Goal: Task Accomplishment & Management: Use online tool/utility

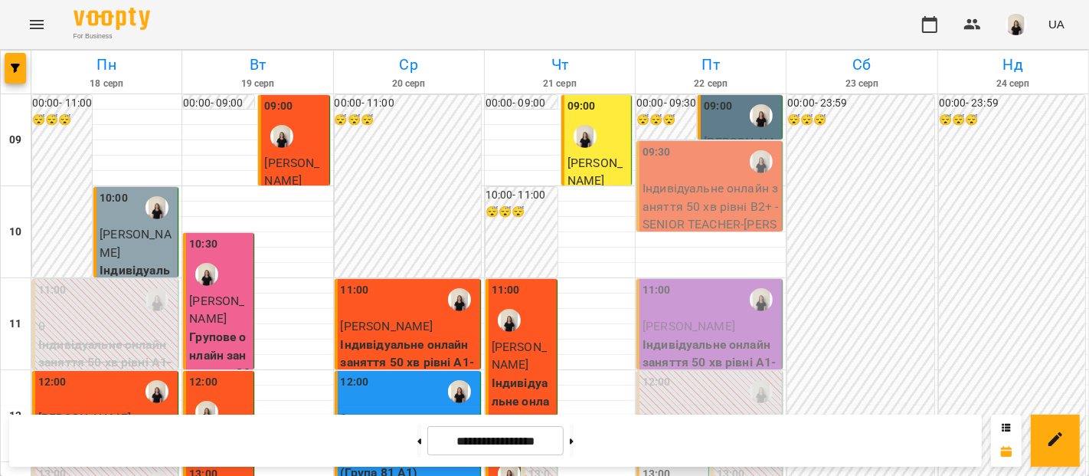
click at [704, 124] on div "09:00" at bounding box center [718, 115] width 28 height 35
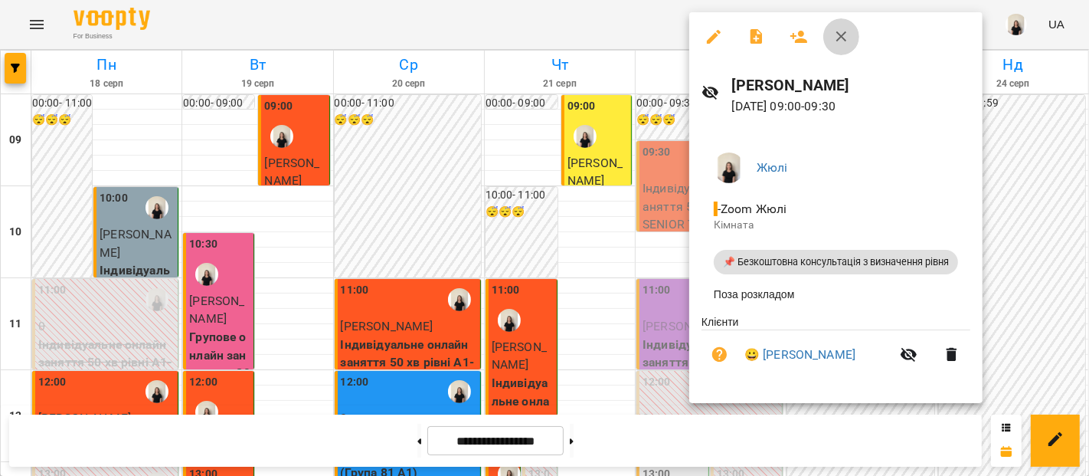
click at [847, 40] on icon "button" at bounding box center [842, 37] width 18 height 18
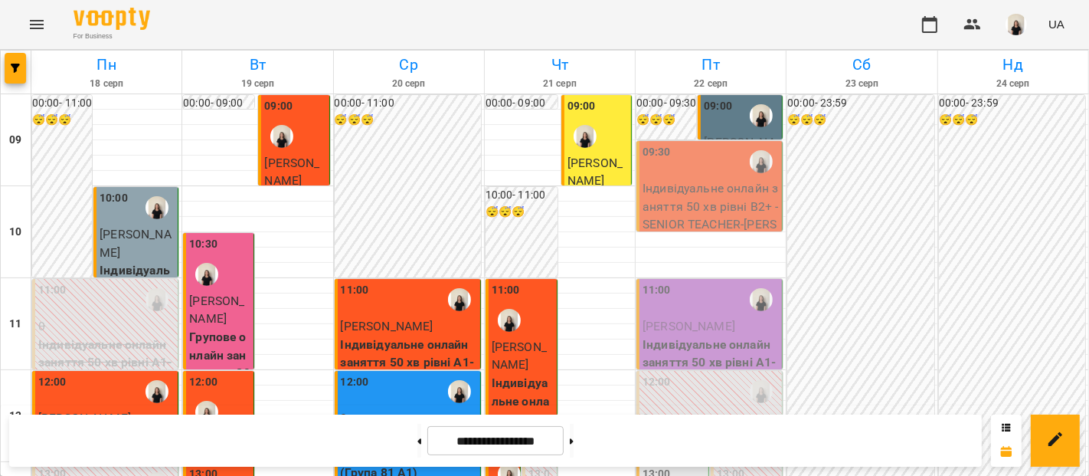
click at [704, 133] on p "[PERSON_NAME]" at bounding box center [741, 151] width 75 height 36
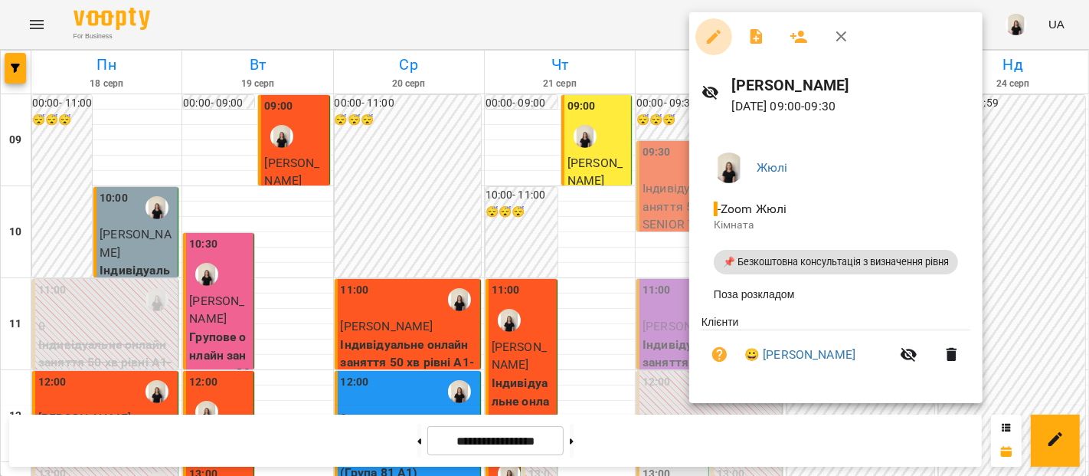
click at [711, 27] on button "button" at bounding box center [713, 36] width 37 height 37
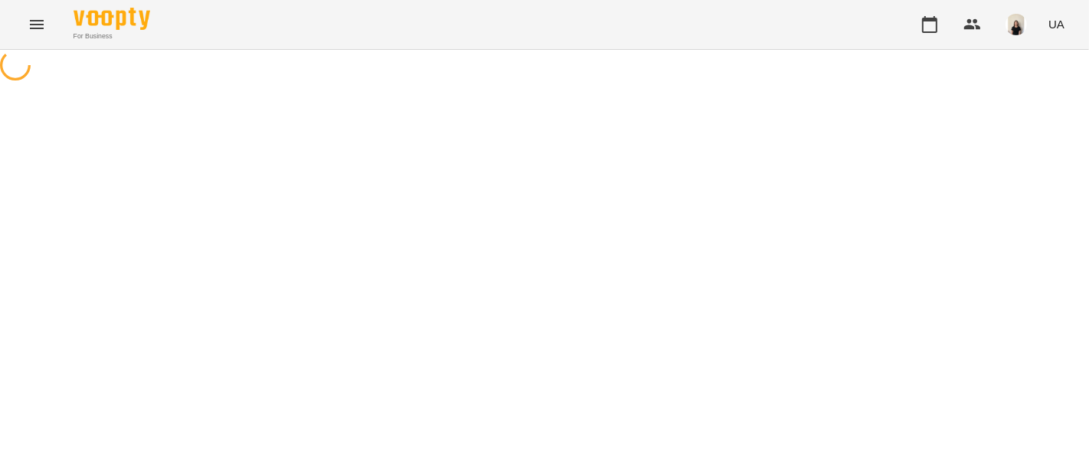
select select "**********"
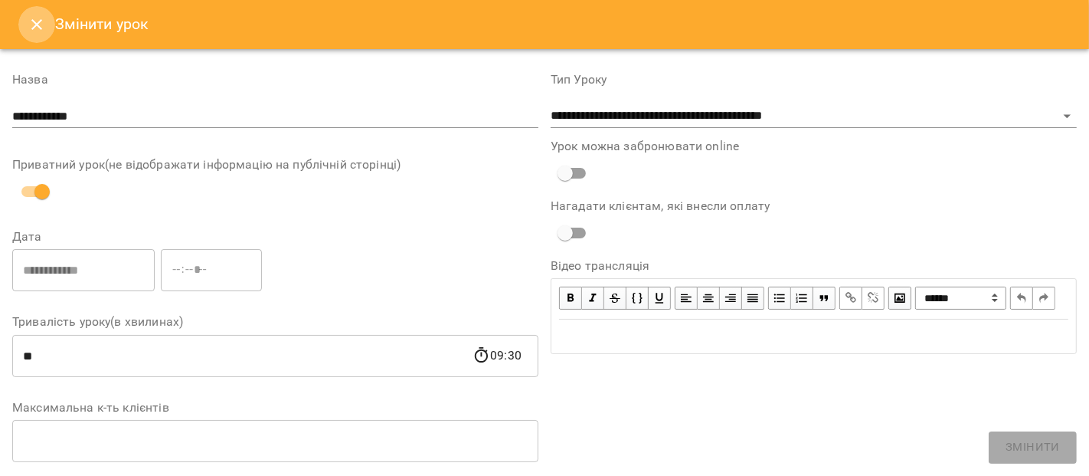
click at [30, 25] on icon "Close" at bounding box center [37, 24] width 18 height 18
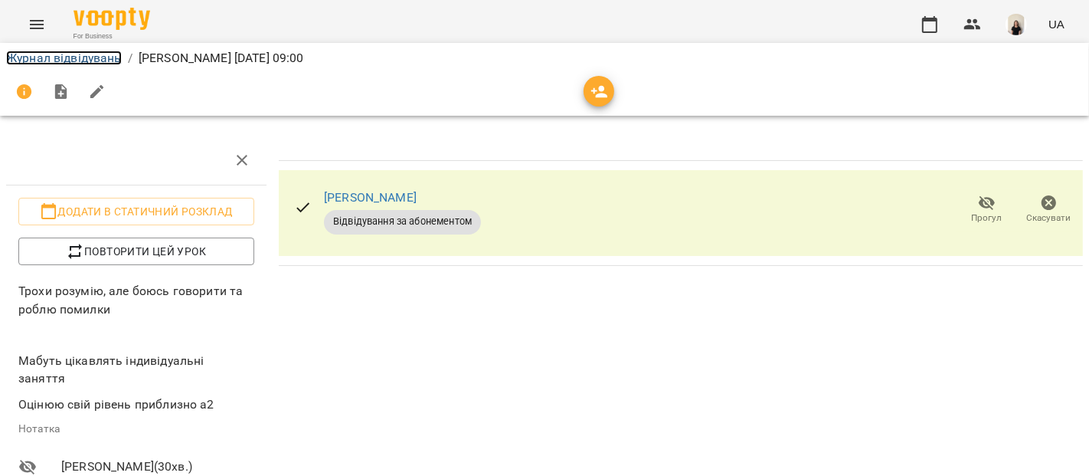
click at [102, 58] on link "Журнал відвідувань" at bounding box center [64, 58] width 116 height 15
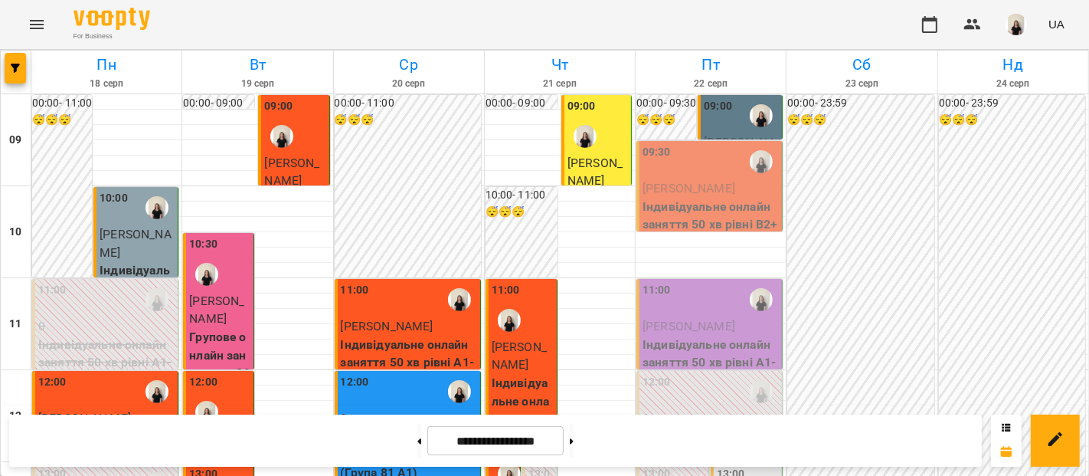
click at [704, 123] on div "09:00" at bounding box center [718, 115] width 28 height 35
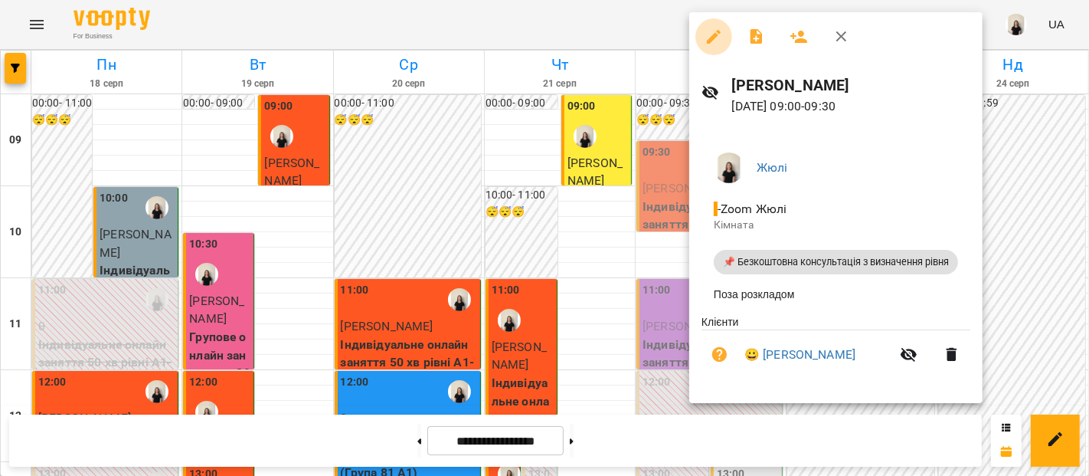
click at [715, 38] on icon "button" at bounding box center [714, 37] width 18 height 18
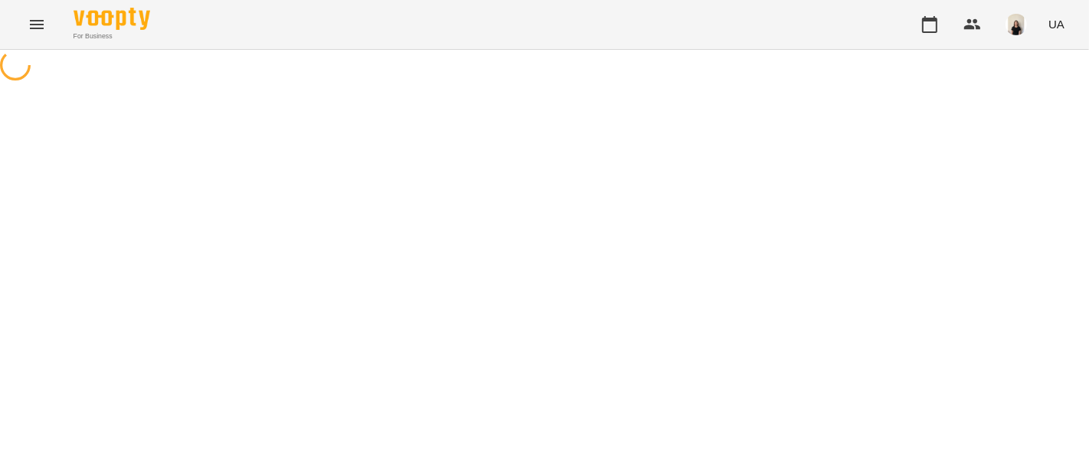
select select "**********"
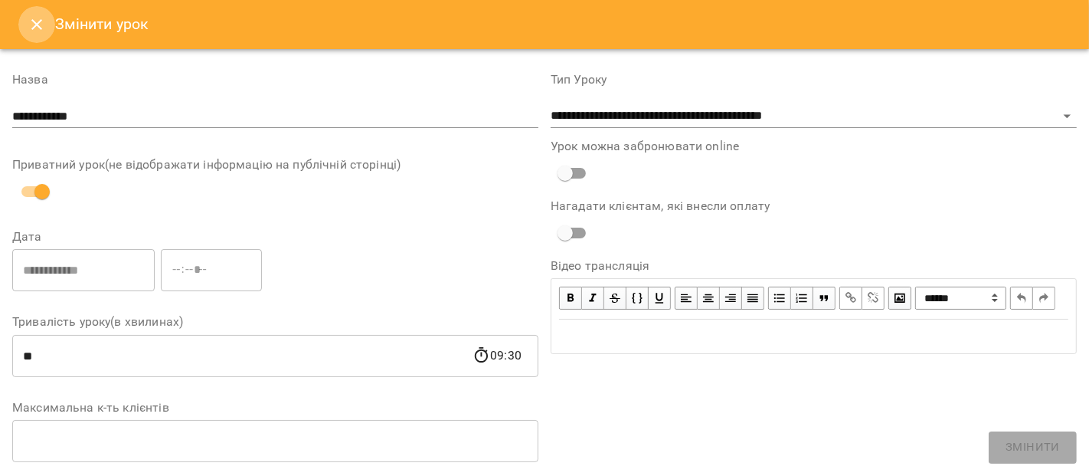
click at [35, 11] on button "Close" at bounding box center [36, 24] width 37 height 37
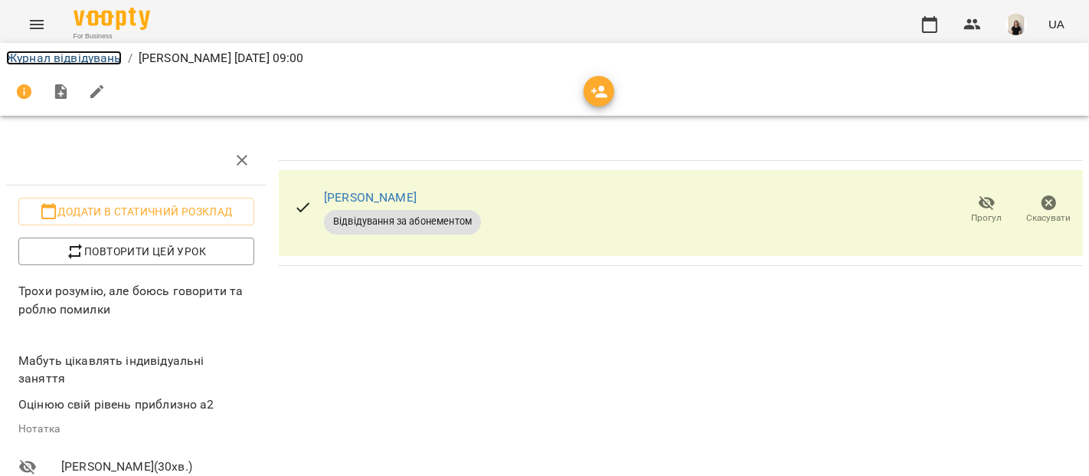
click at [110, 59] on link "Журнал відвідувань" at bounding box center [64, 58] width 116 height 15
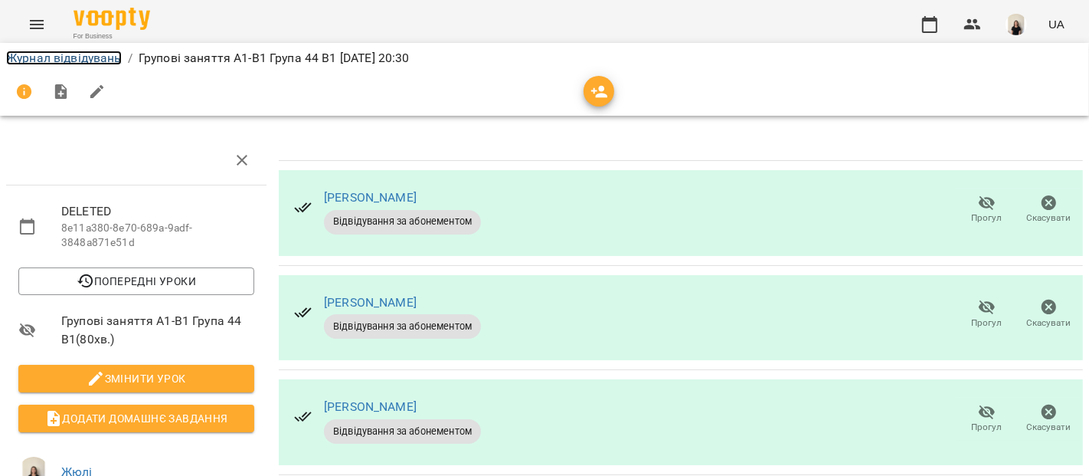
click at [86, 54] on link "Журнал відвідувань" at bounding box center [64, 58] width 116 height 15
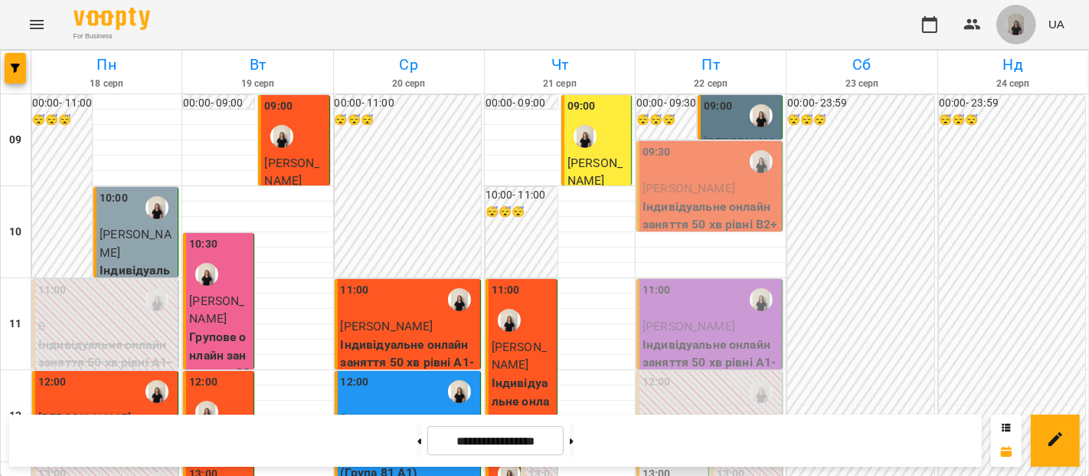
click at [1029, 24] on button "button" at bounding box center [1016, 25] width 40 height 40
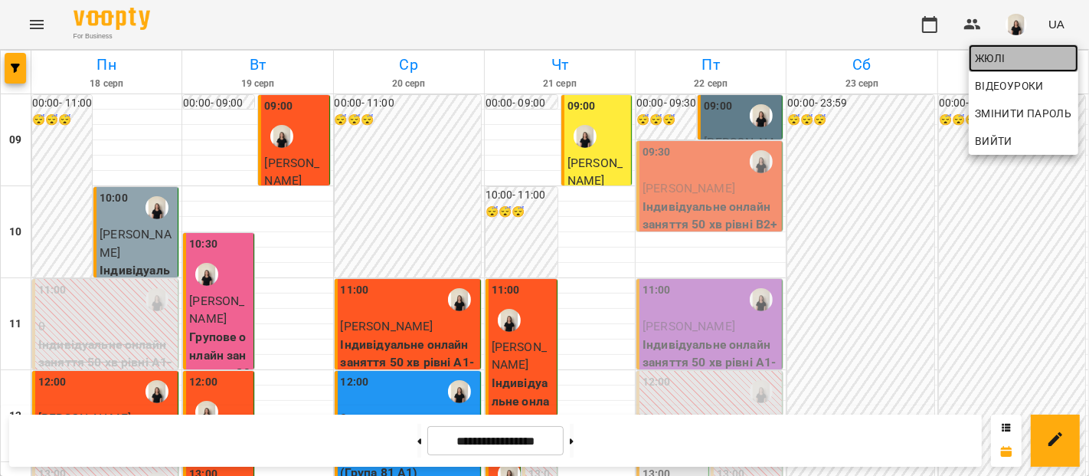
click at [1025, 57] on span "Жюлі" at bounding box center [1023, 58] width 97 height 18
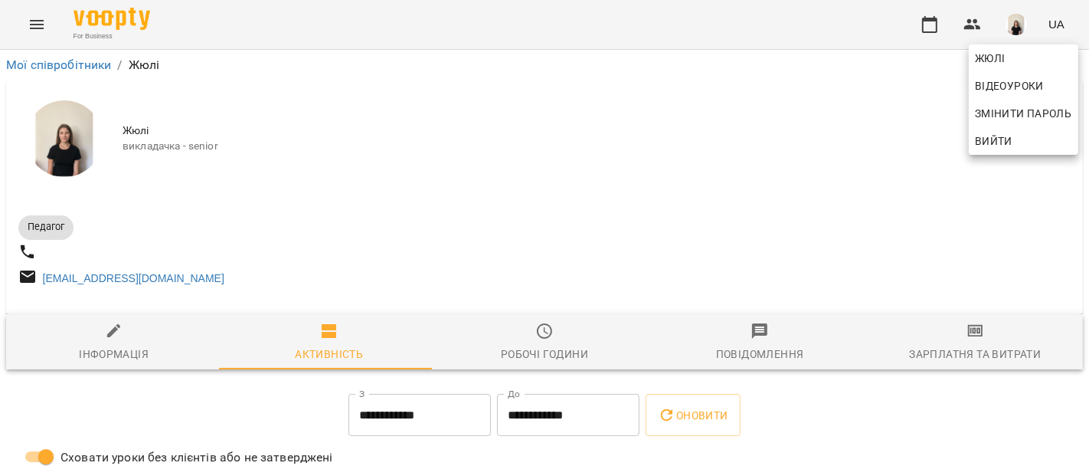
click at [569, 334] on div at bounding box center [544, 238] width 1089 height 476
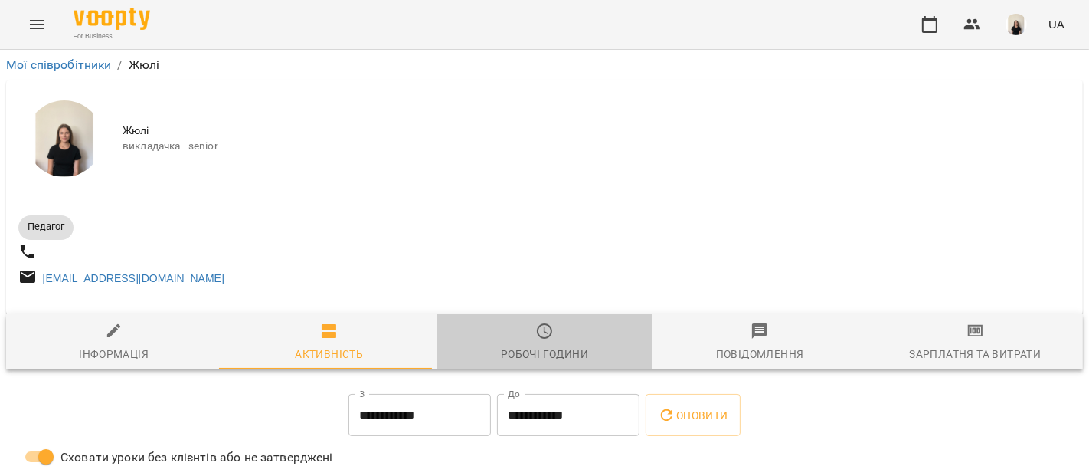
click at [551, 340] on span "Робочі години" at bounding box center [544, 342] width 197 height 41
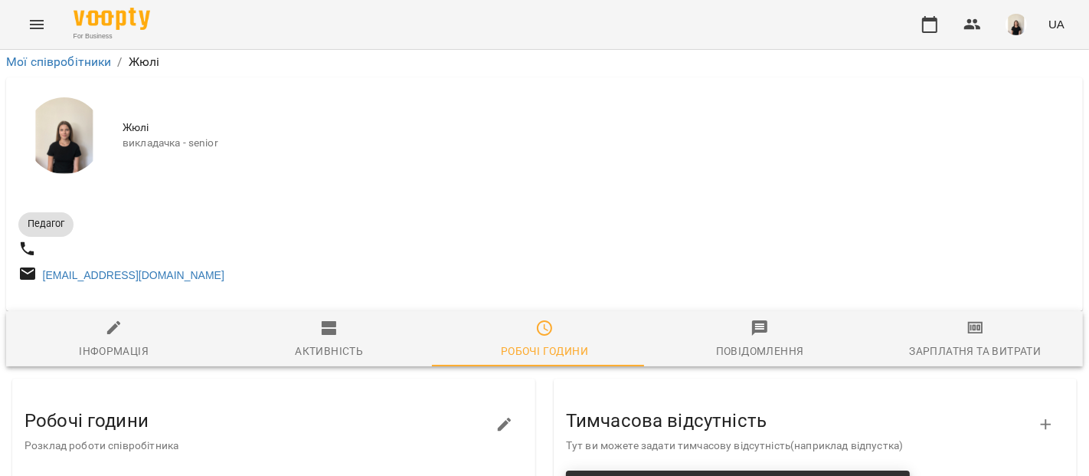
scroll to position [202, 0]
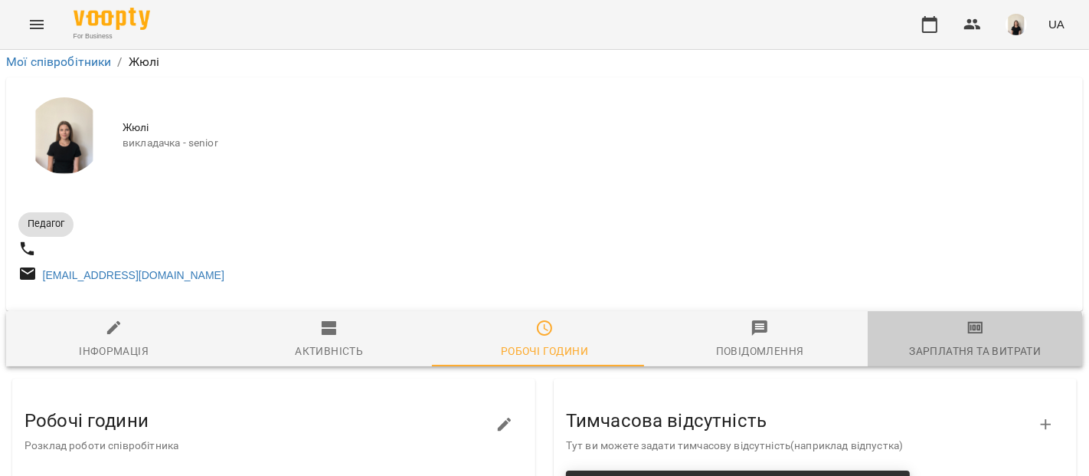
click at [950, 342] on div "Зарплатня та Витрати" at bounding box center [975, 351] width 132 height 18
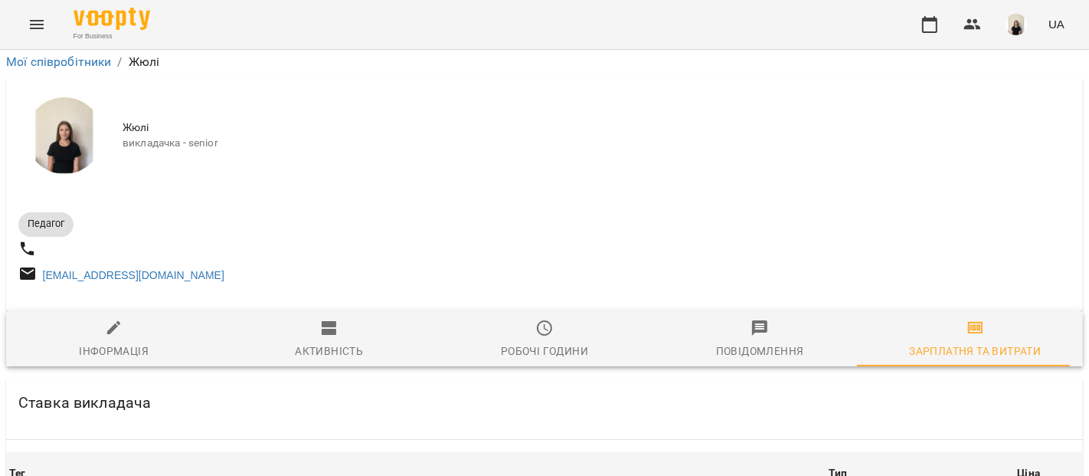
scroll to position [2166, 0]
